Goal: Transaction & Acquisition: Obtain resource

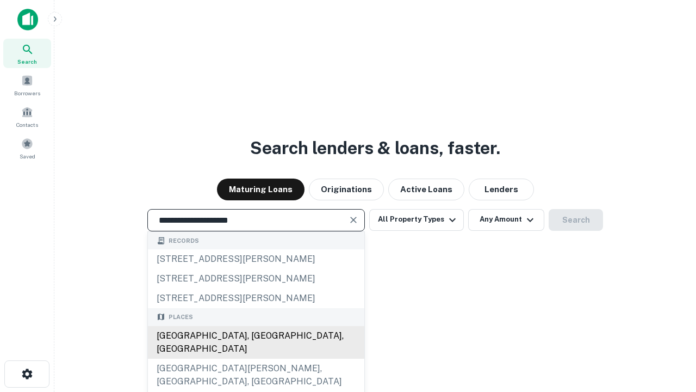
click at [256, 359] on div "[GEOGRAPHIC_DATA], [GEOGRAPHIC_DATA], [GEOGRAPHIC_DATA]" at bounding box center [256, 342] width 217 height 33
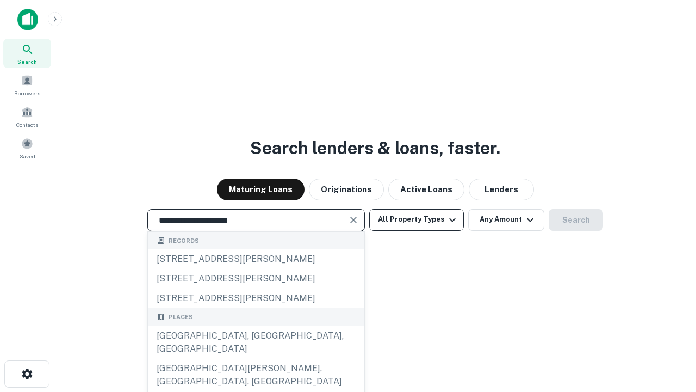
type input "**********"
click at [417, 219] on button "All Property Types" at bounding box center [416, 220] width 95 height 22
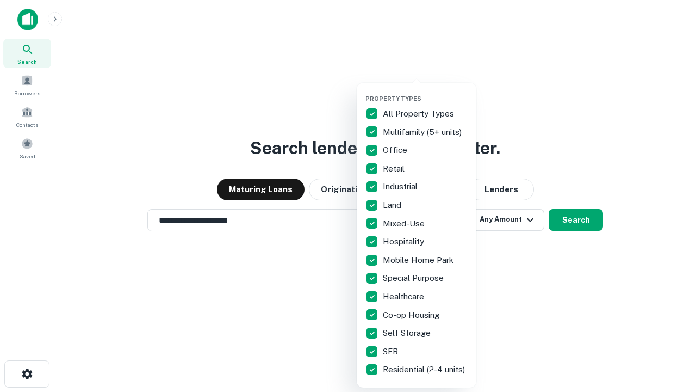
click at [425, 91] on button "button" at bounding box center [426, 91] width 120 height 1
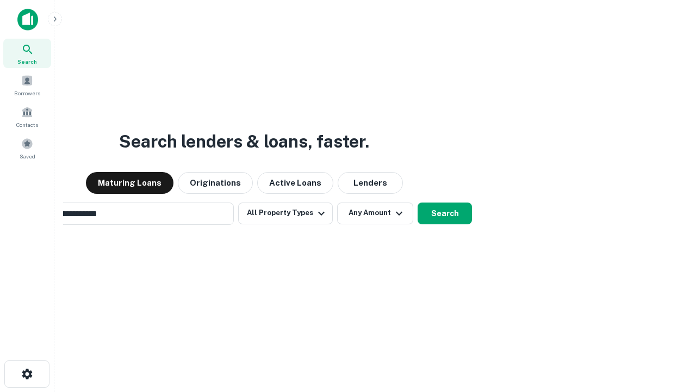
scroll to position [17, 0]
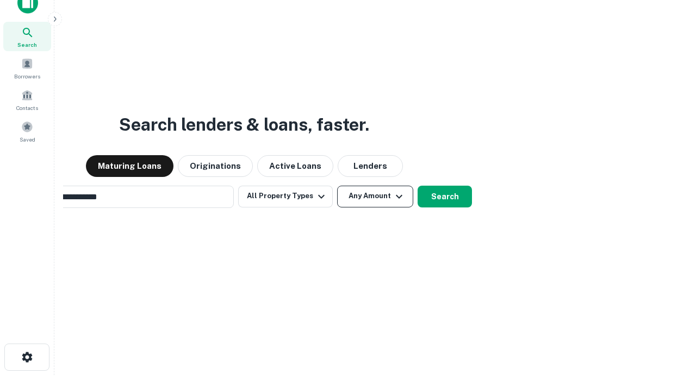
click at [337, 186] on button "Any Amount" at bounding box center [375, 197] width 76 height 22
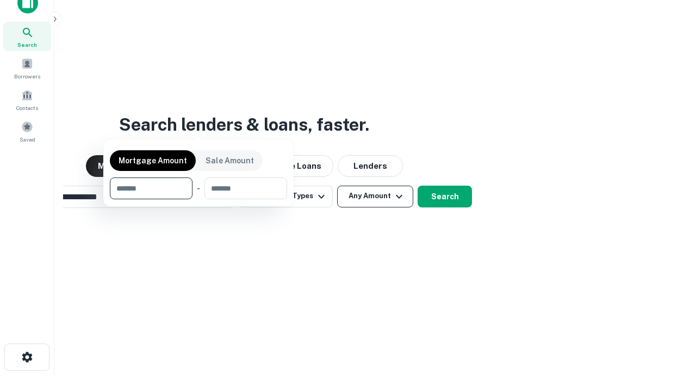
scroll to position [17, 0]
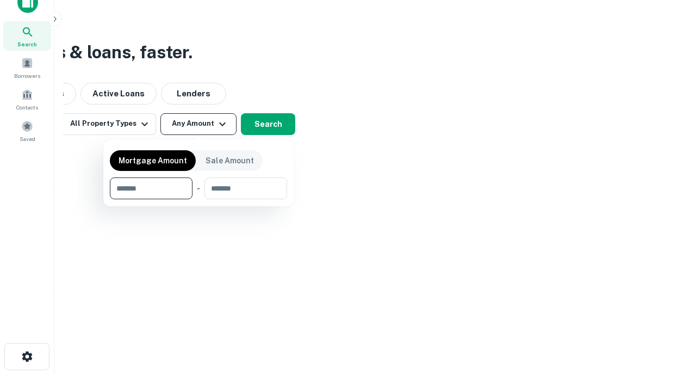
type input "*******"
click at [199, 199] on button "button" at bounding box center [198, 199] width 177 height 1
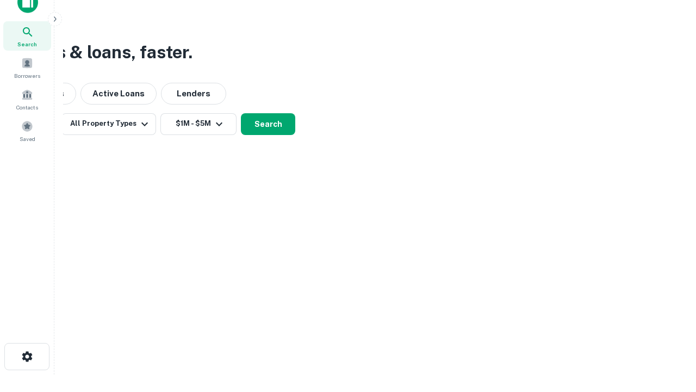
scroll to position [17, 0]
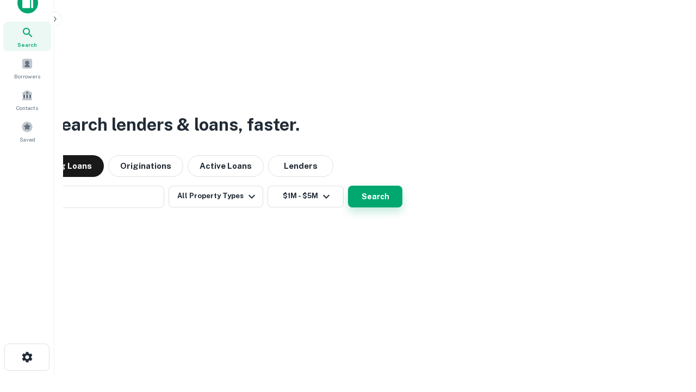
click at [348, 186] on button "Search" at bounding box center [375, 197] width 54 height 22
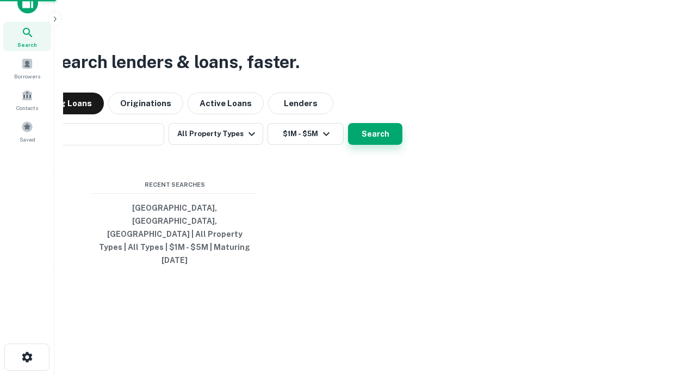
scroll to position [17, 0]
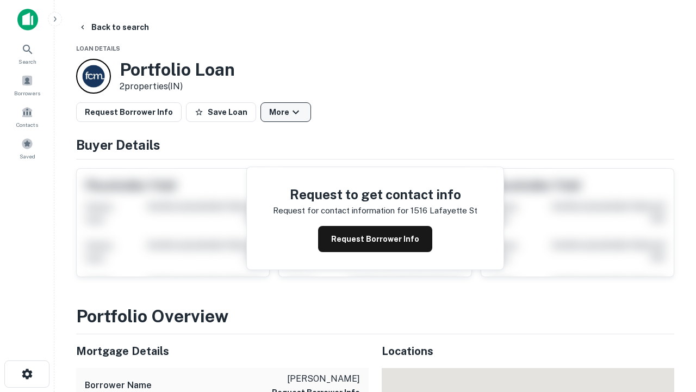
click at [286, 112] on button "More" at bounding box center [286, 112] width 51 height 20
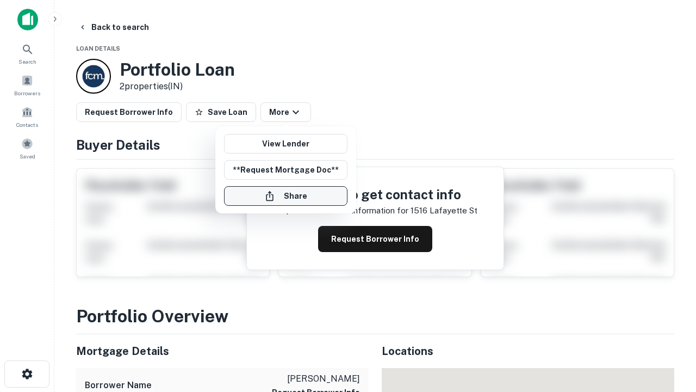
click at [286, 196] on button "Share" at bounding box center [286, 196] width 124 height 20
